Goal: Task Accomplishment & Management: Manage account settings

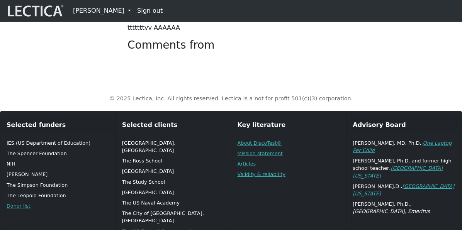
scroll to position [302, 0]
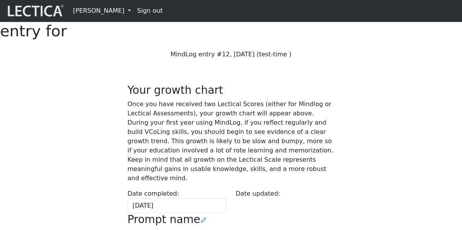
scroll to position [334, 0]
click at [113, 11] on link "[PERSON_NAME]" at bounding box center [102, 10] width 64 height 15
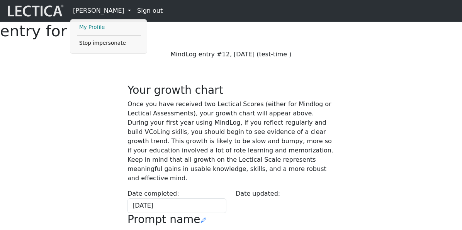
click at [97, 27] on link "My Profile" at bounding box center [109, 27] width 64 height 9
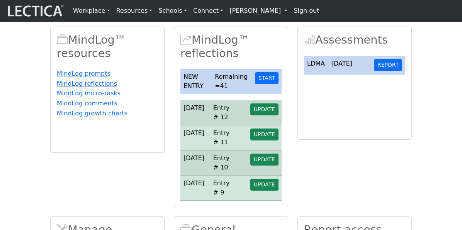
scroll to position [173, 0]
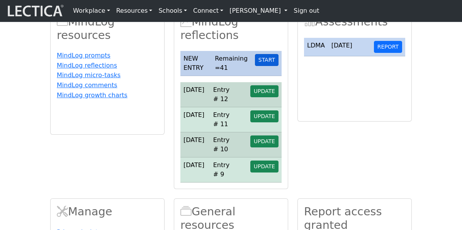
click at [269, 66] on button "START" at bounding box center [267, 60] width 24 height 12
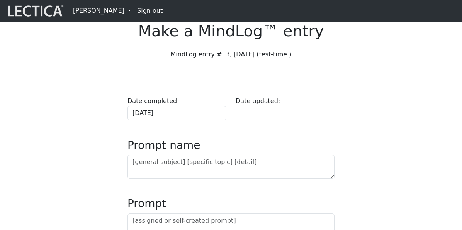
click at [131, 106] on label "Date completed:" at bounding box center [153, 101] width 52 height 9
drag, startPoint x: 131, startPoint y: 121, endPoint x: 154, endPoint y: 121, distance: 23.2
click at [154, 106] on label "Date completed:" at bounding box center [153, 101] width 52 height 9
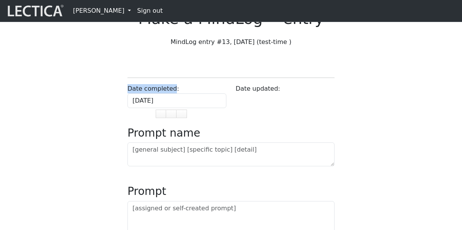
scroll to position [5, 0]
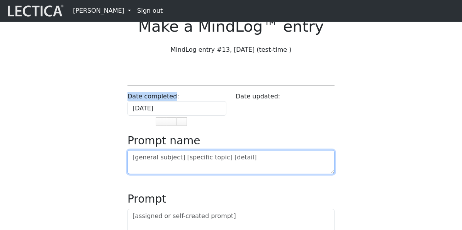
click at [151, 174] on textarea at bounding box center [230, 162] width 207 height 24
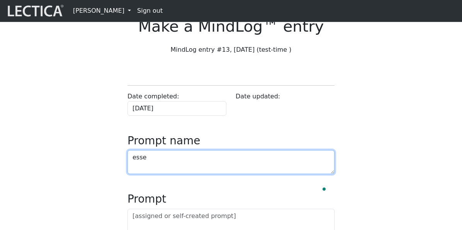
type textarea "esse"
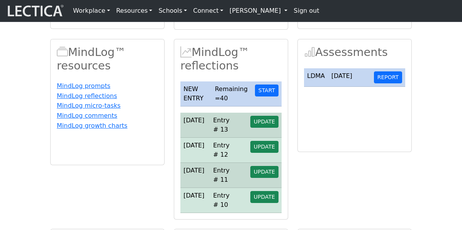
scroll to position [211, 0]
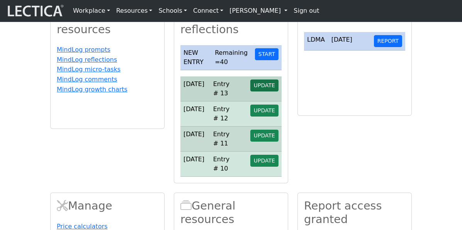
click at [264, 88] on span "UPDATE" at bounding box center [264, 85] width 21 height 6
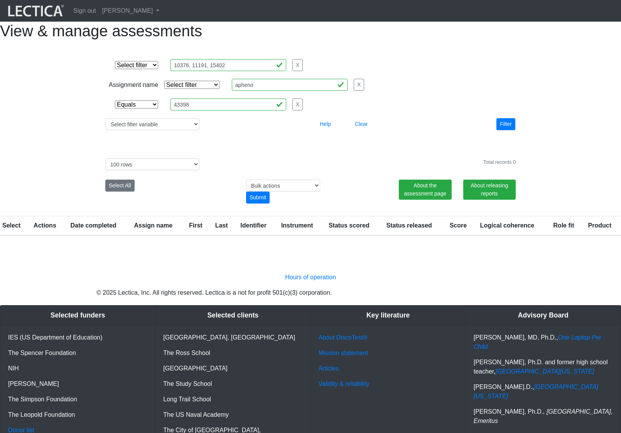
select select "equal"
select select "100"
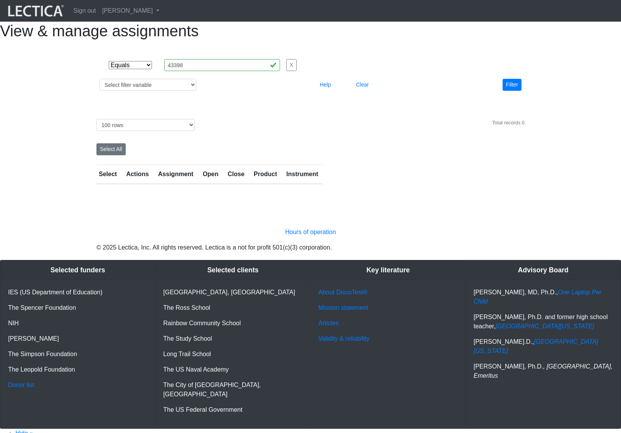
select select "equal"
select select "100"
click at [569, 33] on h1 "View & manage assignments" at bounding box center [310, 31] width 621 height 19
click at [158, 91] on select "Select filter variable Assignment name Date open Date close Instrument name Pro…" at bounding box center [148, 85] width 97 height 12
